Goal: Task Accomplishment & Management: Use online tool/utility

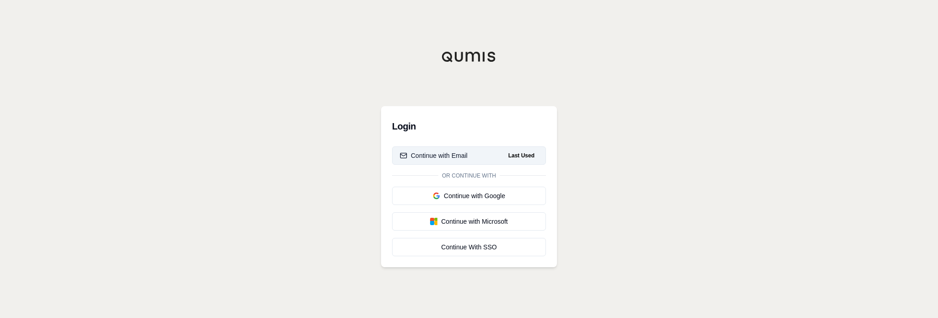
click at [450, 152] on div "Continue with Email" at bounding box center [434, 155] width 68 height 9
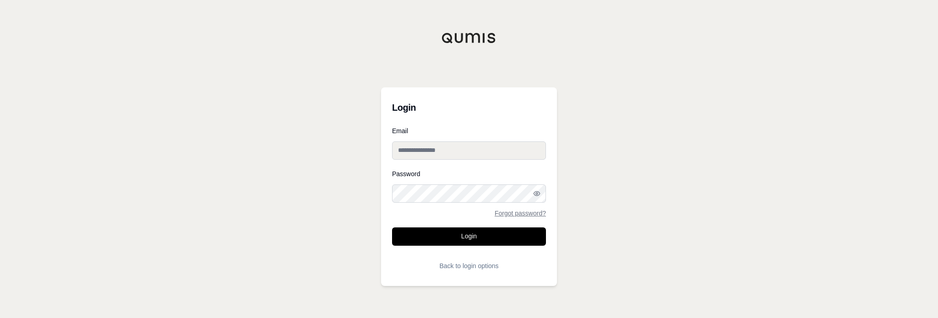
type input "**********"
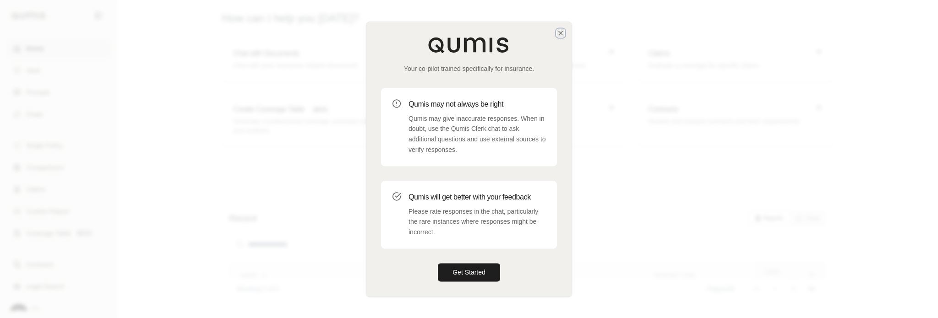
click at [563, 33] on icon "button" at bounding box center [560, 32] width 7 height 7
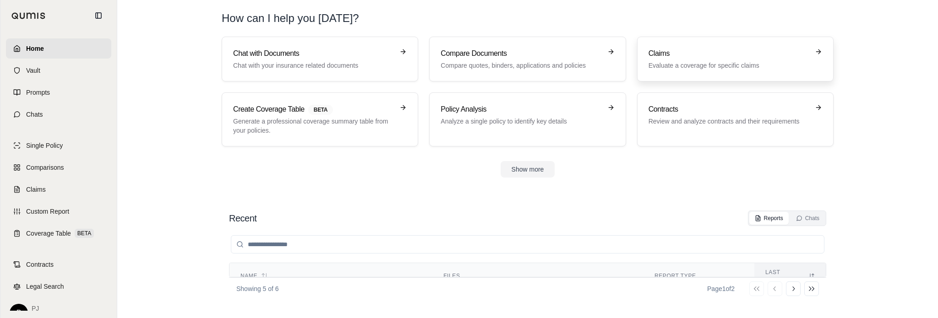
click at [700, 55] on h3 "Claims" at bounding box center [729, 53] width 161 height 11
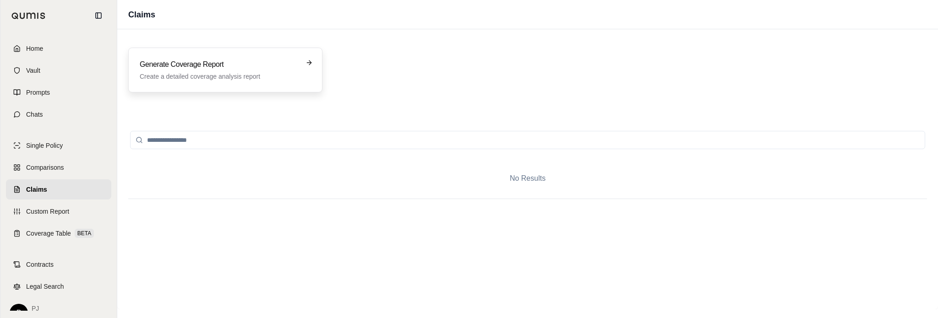
click at [231, 75] on p "Create a detailed coverage analysis report" at bounding box center [219, 76] width 158 height 9
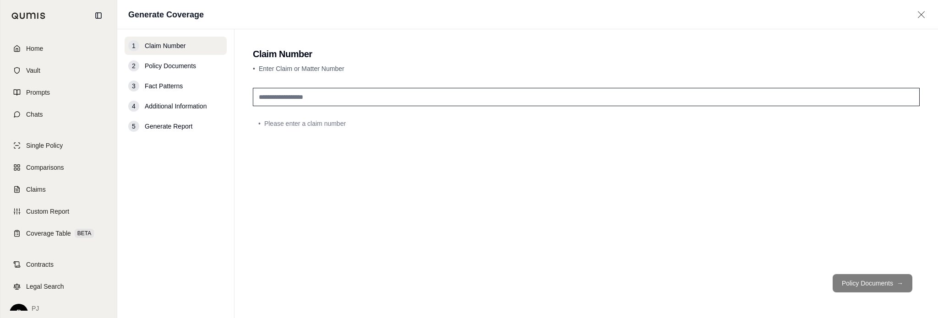
click at [44, 48] on link "Home" at bounding box center [58, 48] width 105 height 20
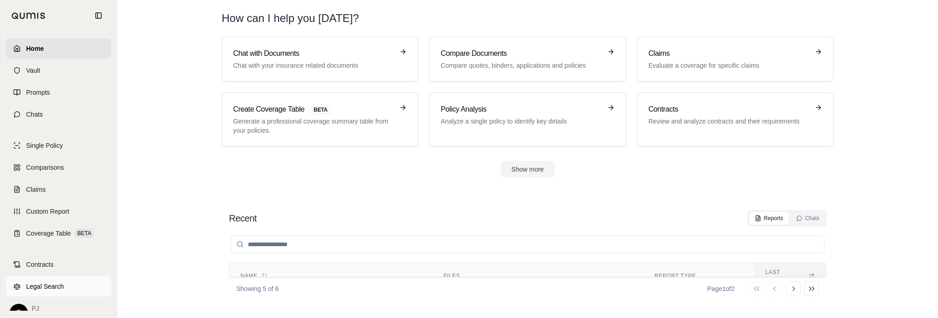
click at [30, 287] on span "Legal Search" at bounding box center [45, 286] width 38 height 9
